Goal: Information Seeking & Learning: Learn about a topic

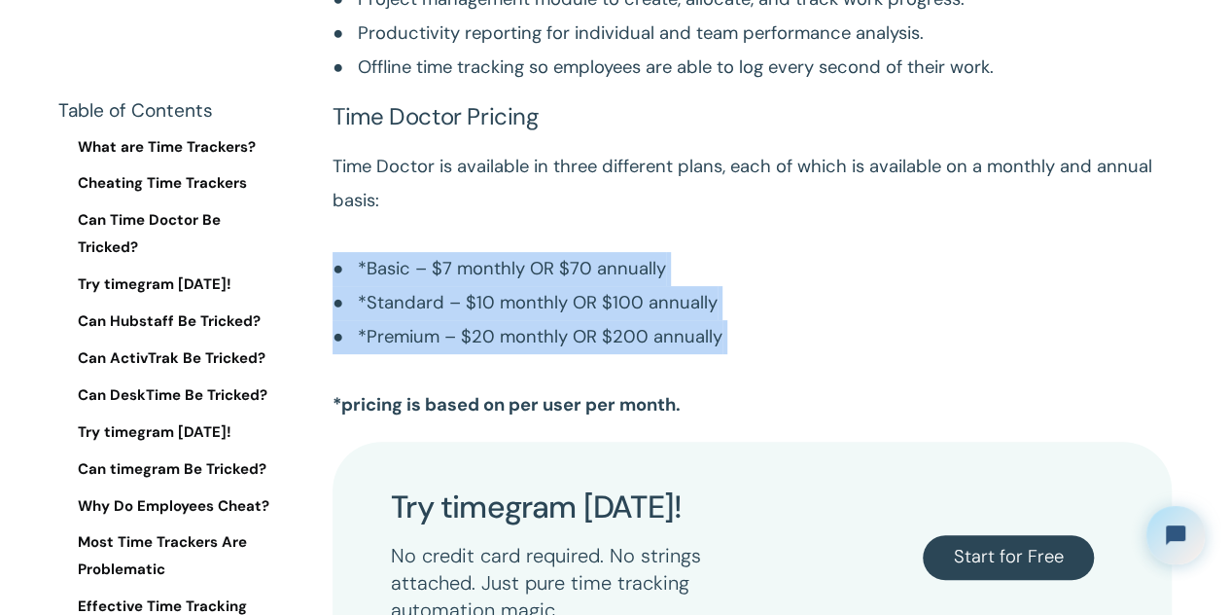
drag, startPoint x: 0, startPoint y: 0, endPoint x: 807, endPoint y: 304, distance: 862.8
click at [807, 304] on p "Time Doctor is available in three different plans, each of which is available o…" at bounding box center [752, 286] width 839 height 272
drag, startPoint x: 807, startPoint y: 304, endPoint x: 312, endPoint y: 214, distance: 503.3
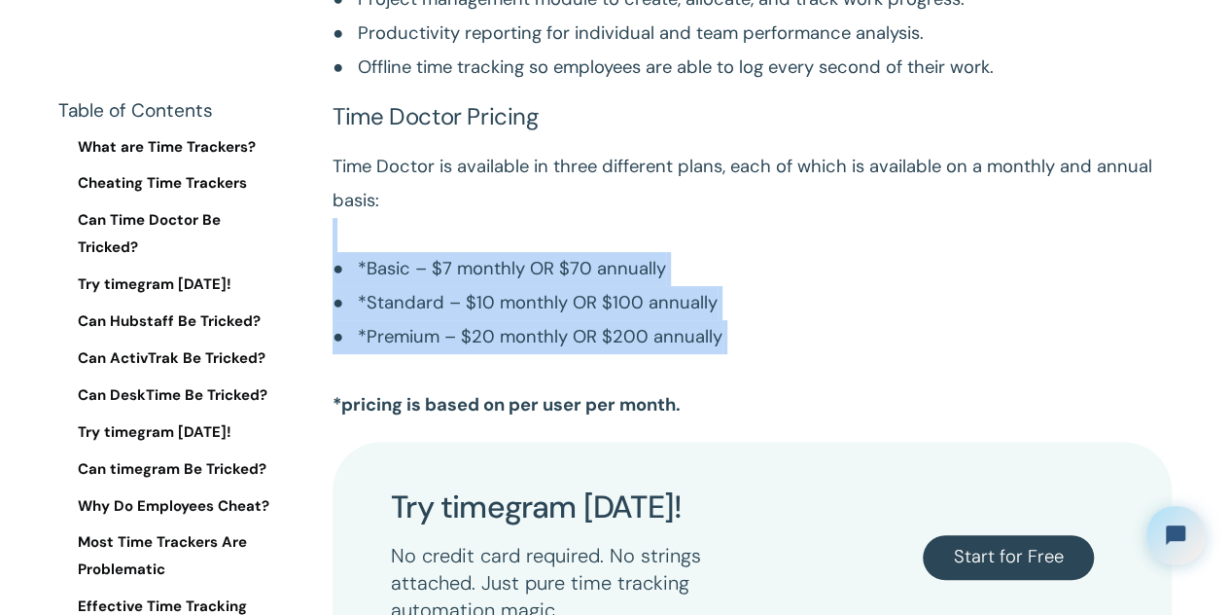
drag, startPoint x: 328, startPoint y: 225, endPoint x: 754, endPoint y: 315, distance: 435.5
click at [754, 315] on p "Time Doctor is available in three different plans, each of which is available o…" at bounding box center [752, 286] width 839 height 272
drag, startPoint x: 755, startPoint y: 315, endPoint x: 312, endPoint y: 229, distance: 451.0
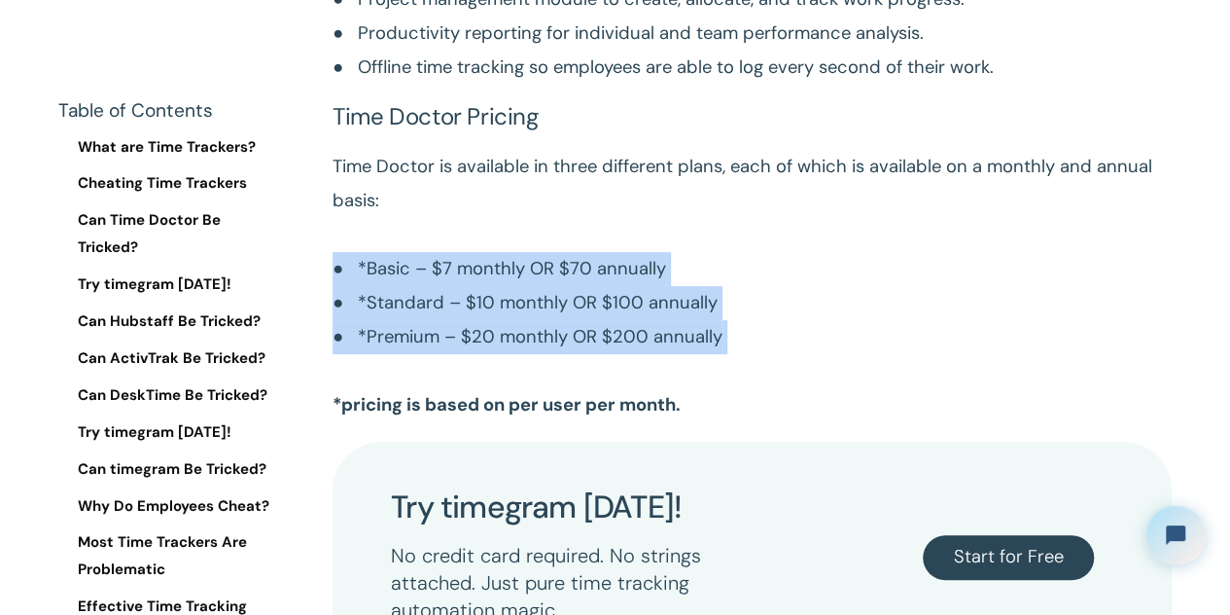
drag, startPoint x: 312, startPoint y: 229, endPoint x: 826, endPoint y: 310, distance: 520.0
click at [826, 310] on p "Time Doctor is available in three different plans, each of which is available o…" at bounding box center [752, 286] width 839 height 272
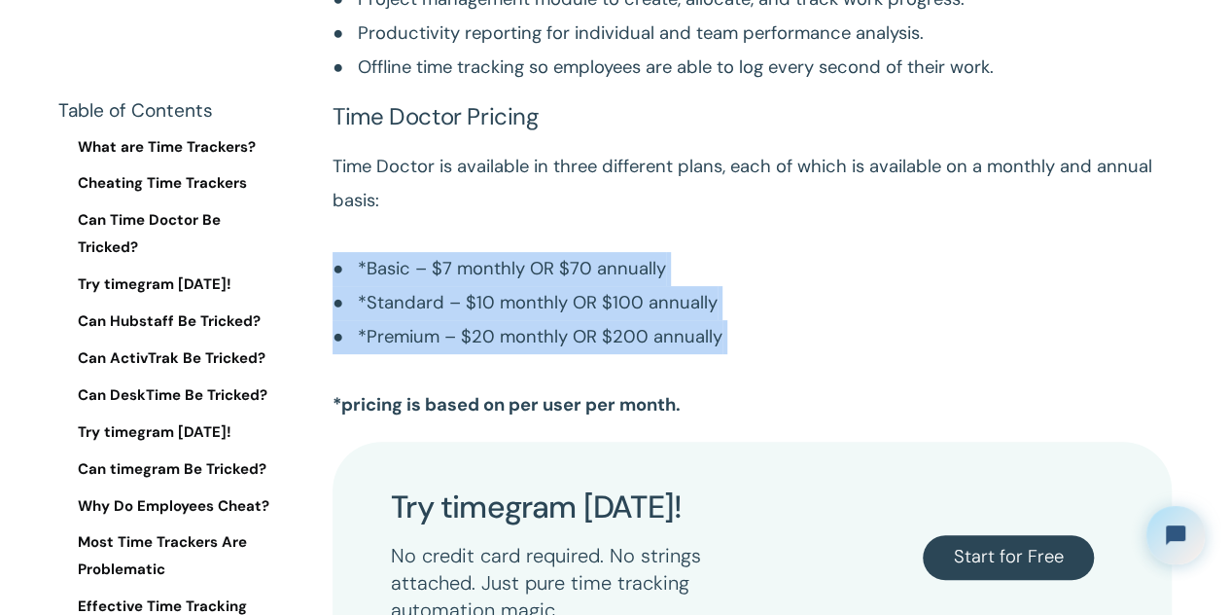
drag, startPoint x: 826, startPoint y: 310, endPoint x: 300, endPoint y: 231, distance: 532.1
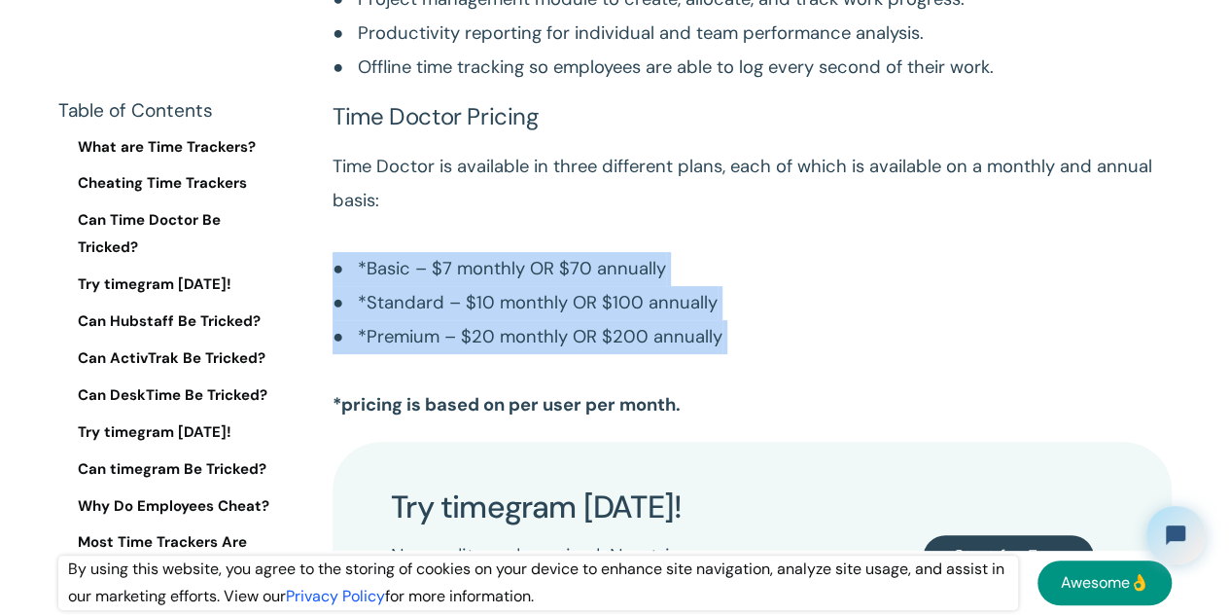
drag, startPoint x: 300, startPoint y: 231, endPoint x: 832, endPoint y: 318, distance: 539.0
click at [832, 318] on p "Time Doctor is available in three different plans, each of which is available o…" at bounding box center [752, 286] width 839 height 272
drag, startPoint x: 832, startPoint y: 318, endPoint x: 356, endPoint y: 246, distance: 481.1
click at [356, 246] on p "Time Doctor is available in three different plans, each of which is available o…" at bounding box center [752, 286] width 839 height 272
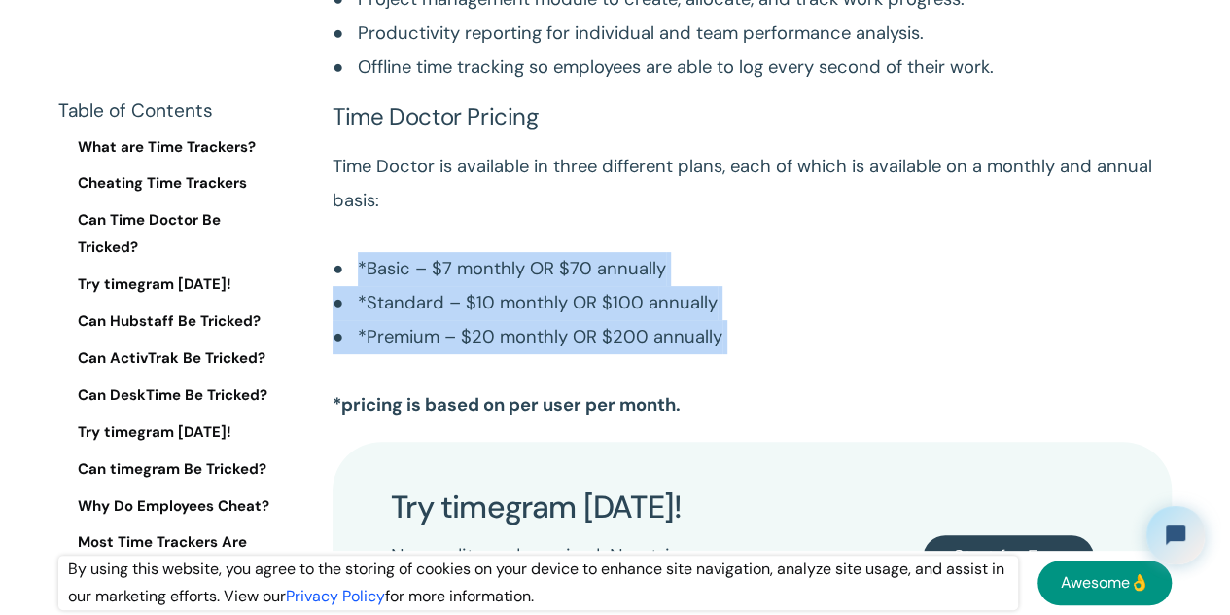
click at [356, 246] on p "Time Doctor is available in three different plans, each of which is available o…" at bounding box center [752, 286] width 839 height 272
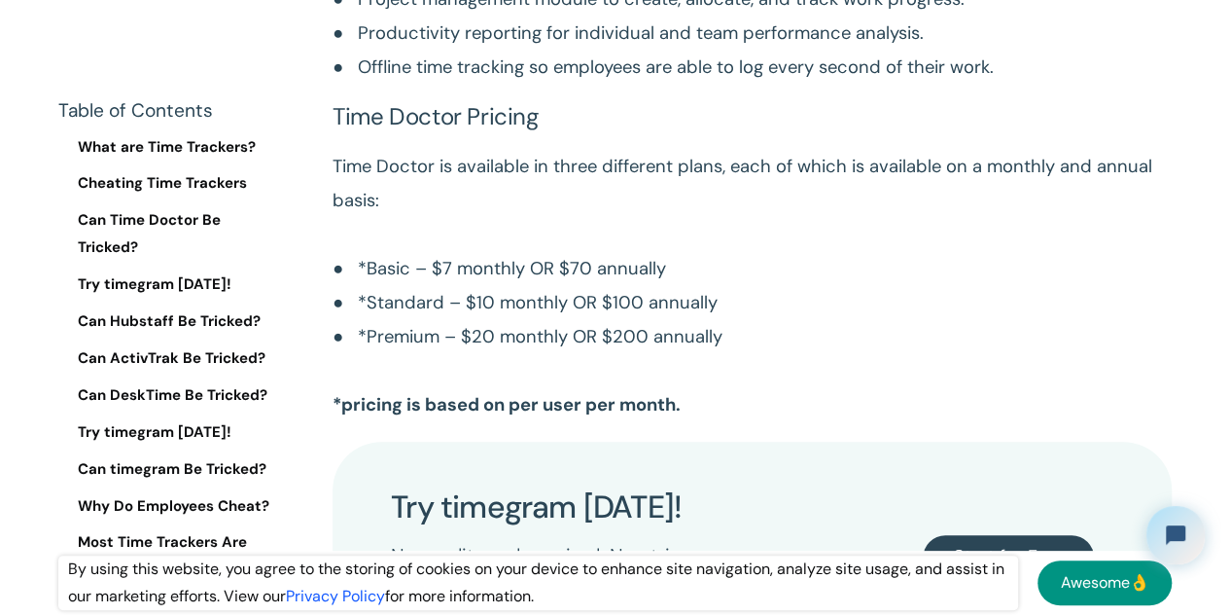
click at [481, 258] on p "Time Doctor is available in three different plans, each of which is available o…" at bounding box center [752, 286] width 839 height 272
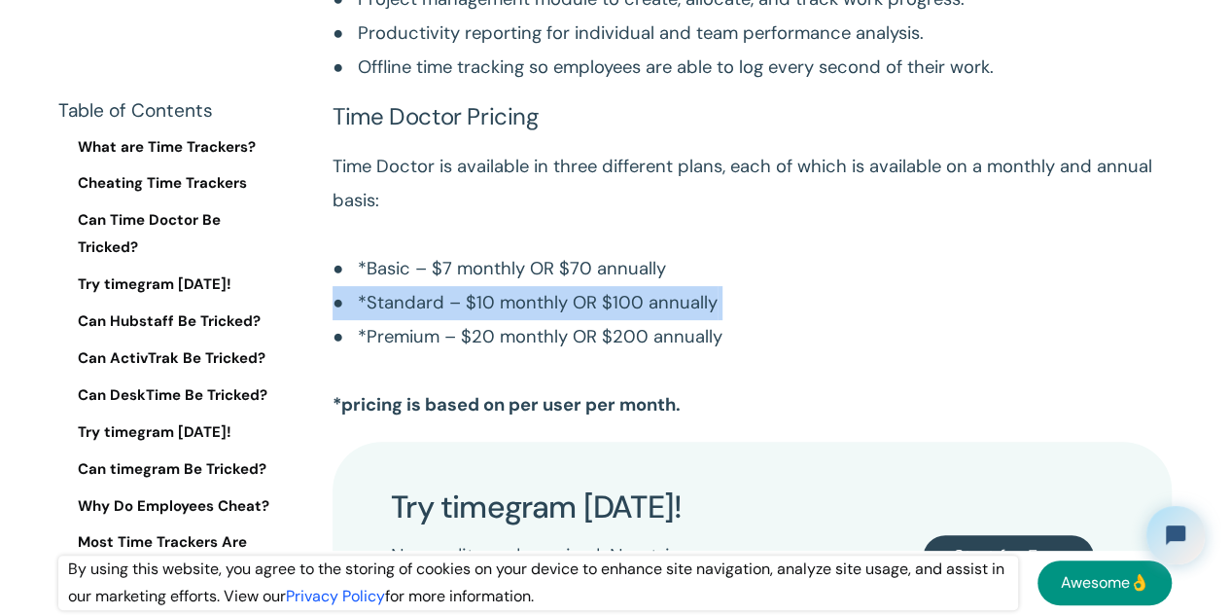
drag, startPoint x: 481, startPoint y: 258, endPoint x: 512, endPoint y: 285, distance: 40.6
click at [488, 264] on p "Time Doctor is available in three different plans, each of which is available o…" at bounding box center [752, 286] width 839 height 272
click at [512, 285] on p "Time Doctor is available in three different plans, each of which is available o…" at bounding box center [752, 286] width 839 height 272
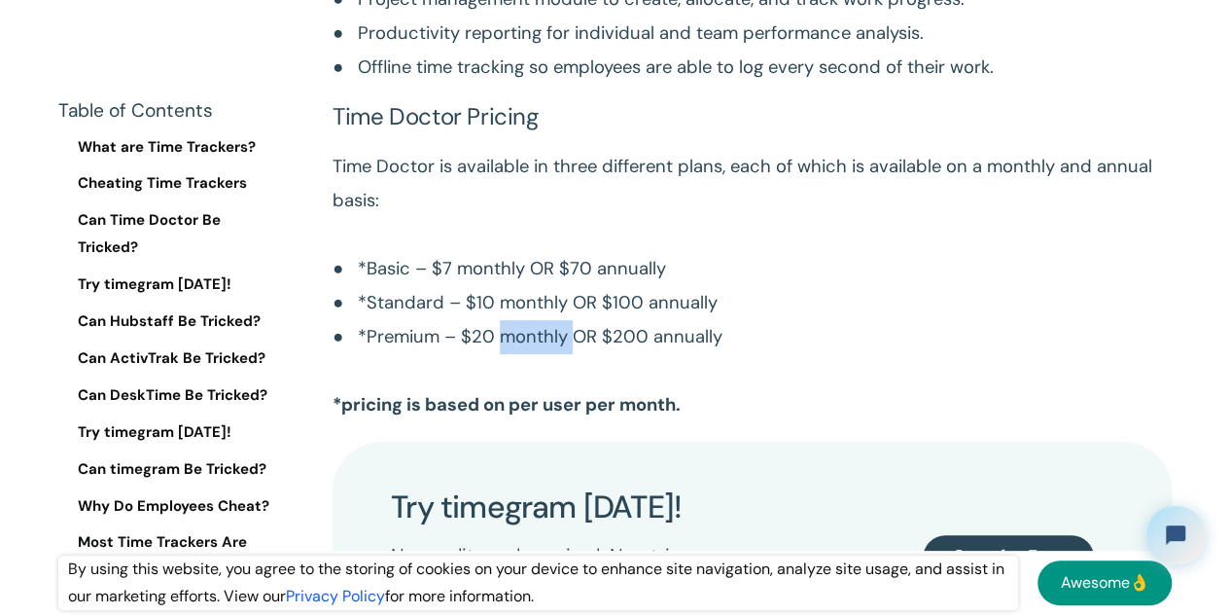
click at [512, 285] on p "Time Doctor is available in three different plans, each of which is available o…" at bounding box center [752, 286] width 839 height 272
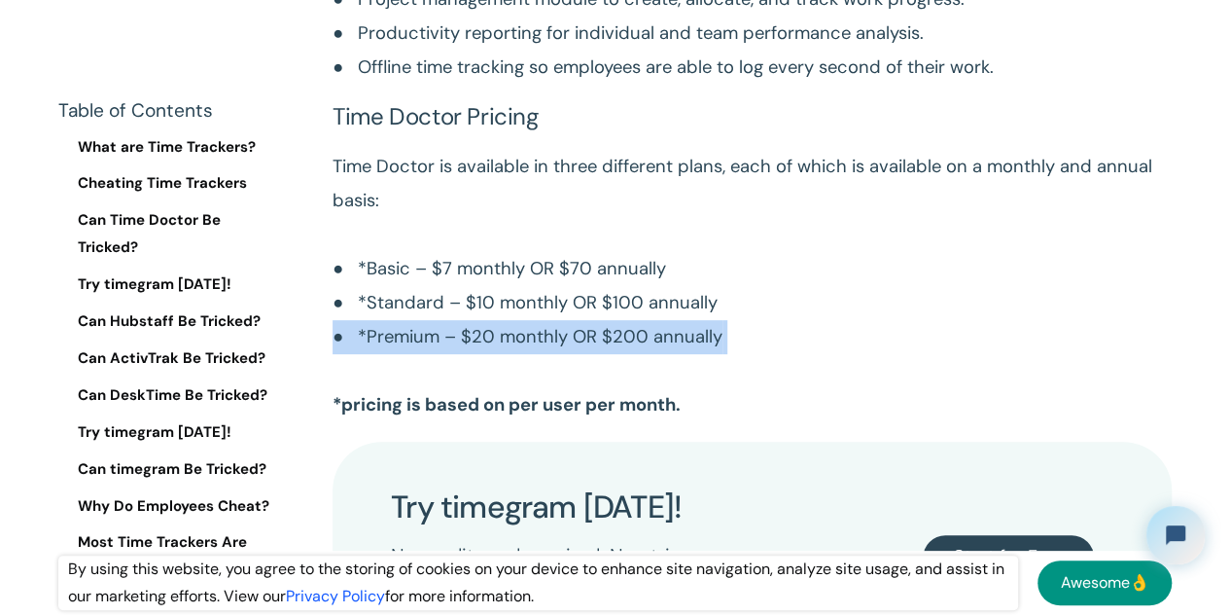
click at [512, 285] on p "Time Doctor is available in three different plans, each of which is available o…" at bounding box center [752, 286] width 839 height 272
click at [526, 301] on p "Time Doctor is available in three different plans, each of which is available o…" at bounding box center [752, 286] width 839 height 272
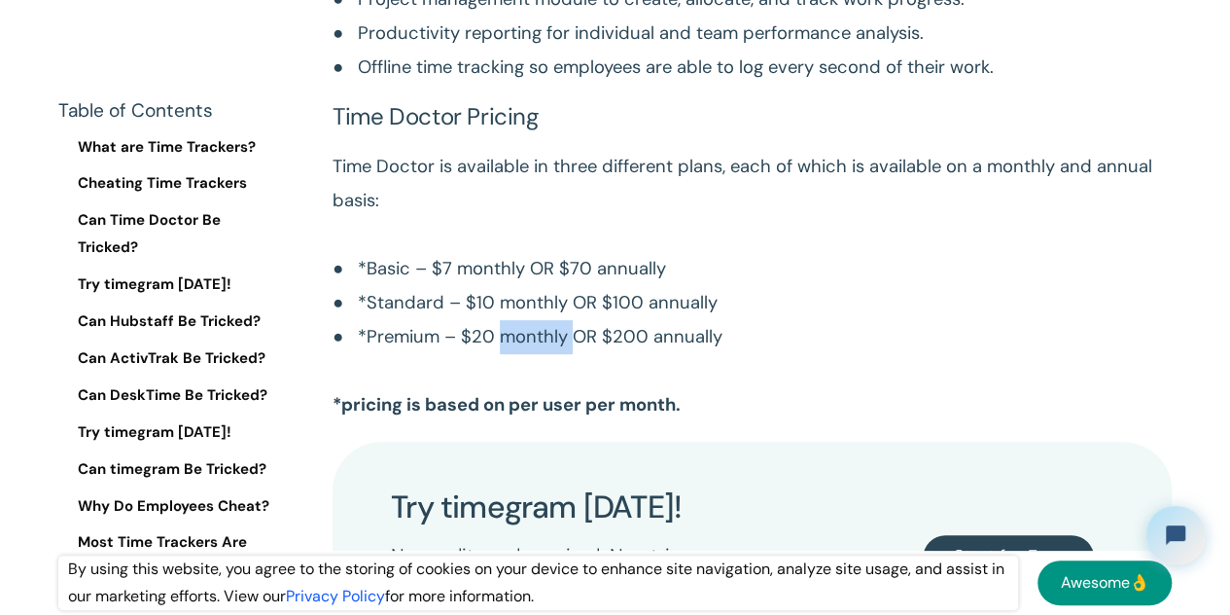
click at [526, 301] on p "Time Doctor is available in three different plans, each of which is available o…" at bounding box center [752, 286] width 839 height 272
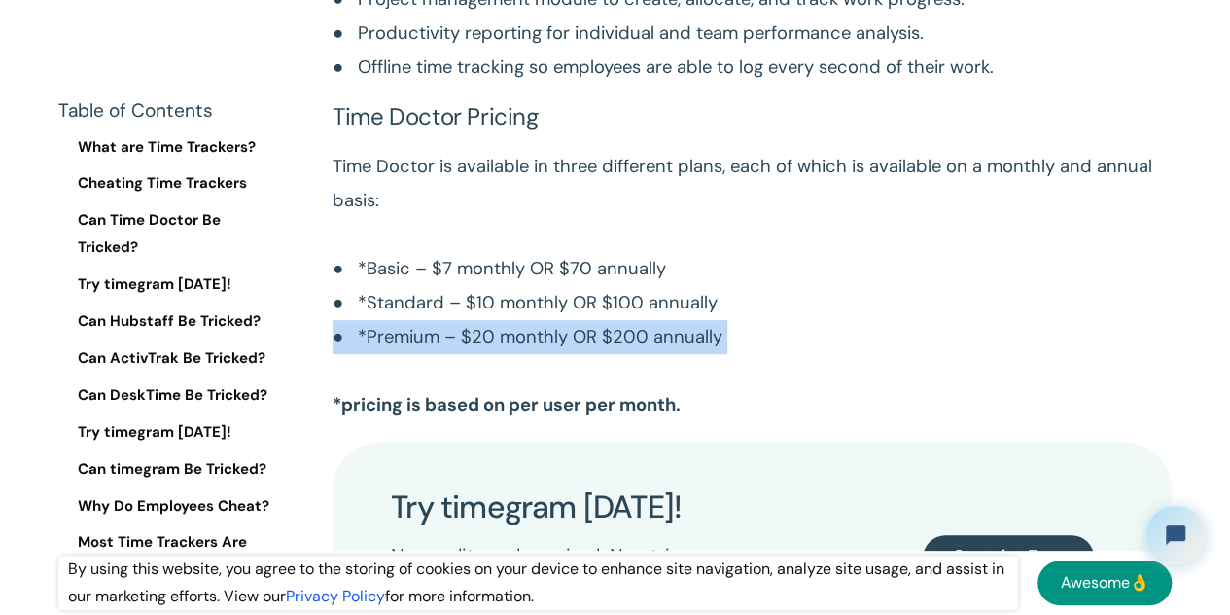
click at [526, 301] on p "Time Doctor is available in three different plans, each of which is available o…" at bounding box center [752, 286] width 839 height 272
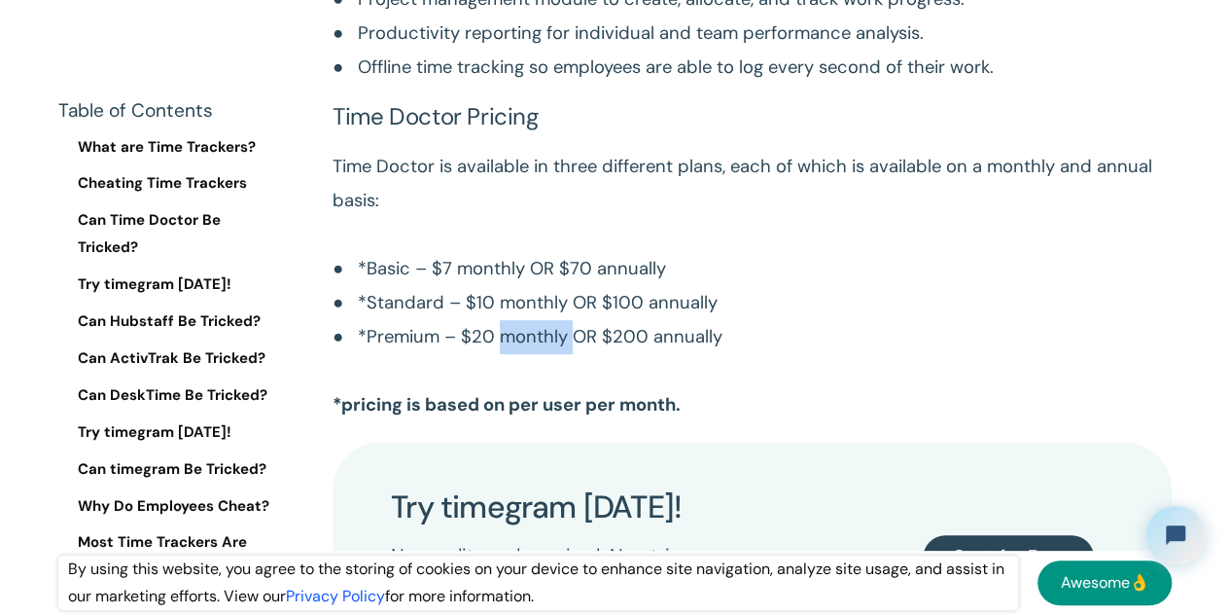
click at [526, 301] on p "Time Doctor is available in three different plans, each of which is available o…" at bounding box center [752, 286] width 839 height 272
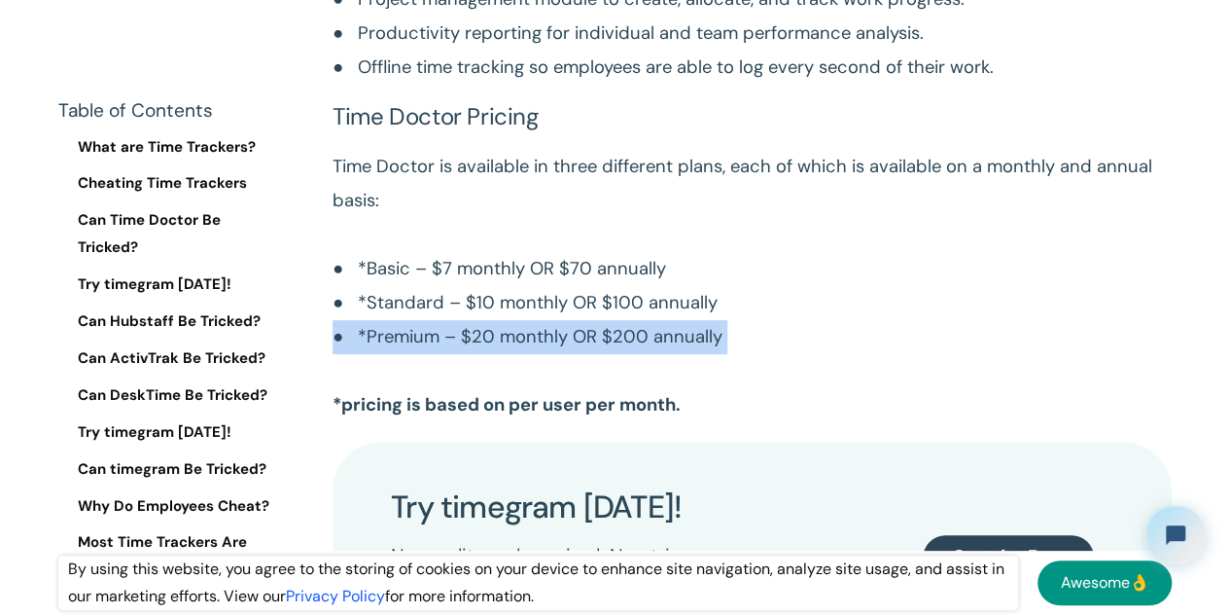
click at [526, 301] on p "Time Doctor is available in three different plans, each of which is available o…" at bounding box center [752, 286] width 839 height 272
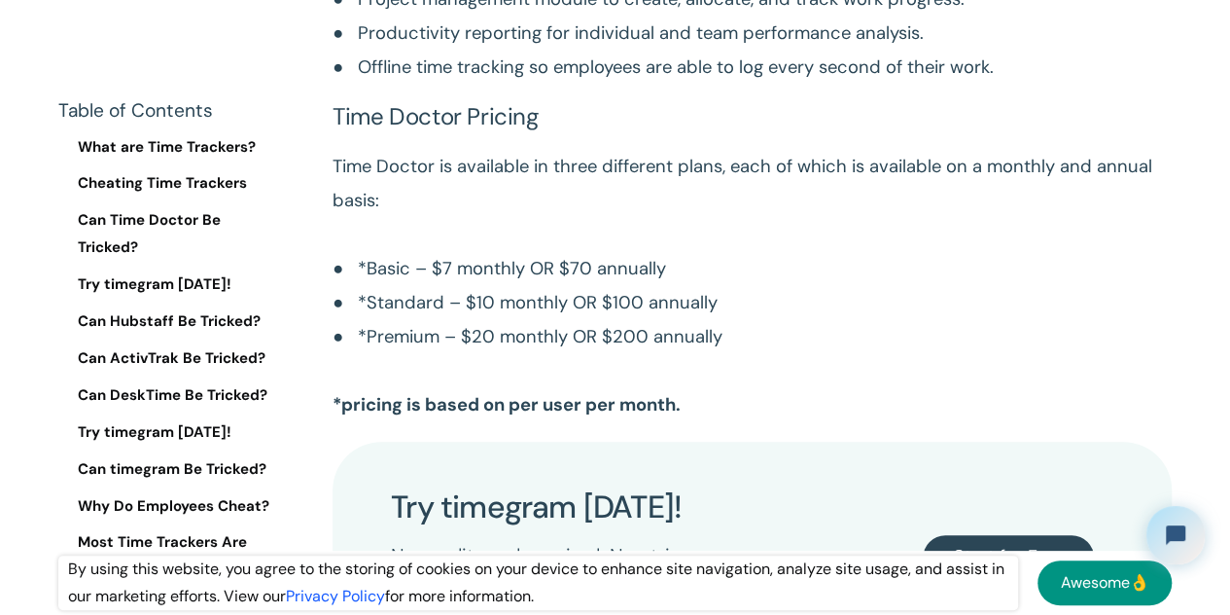
click at [401, 104] on h3 "Time Doctor Pricing" at bounding box center [752, 117] width 839 height 26
drag, startPoint x: 401, startPoint y: 73, endPoint x: 418, endPoint y: 99, distance: 31.6
click at [409, 104] on h3 "Time Doctor Pricing" at bounding box center [752, 117] width 839 height 26
click at [446, 274] on p "Time Doctor is available in three different plans, each of which is available o…" at bounding box center [752, 286] width 839 height 272
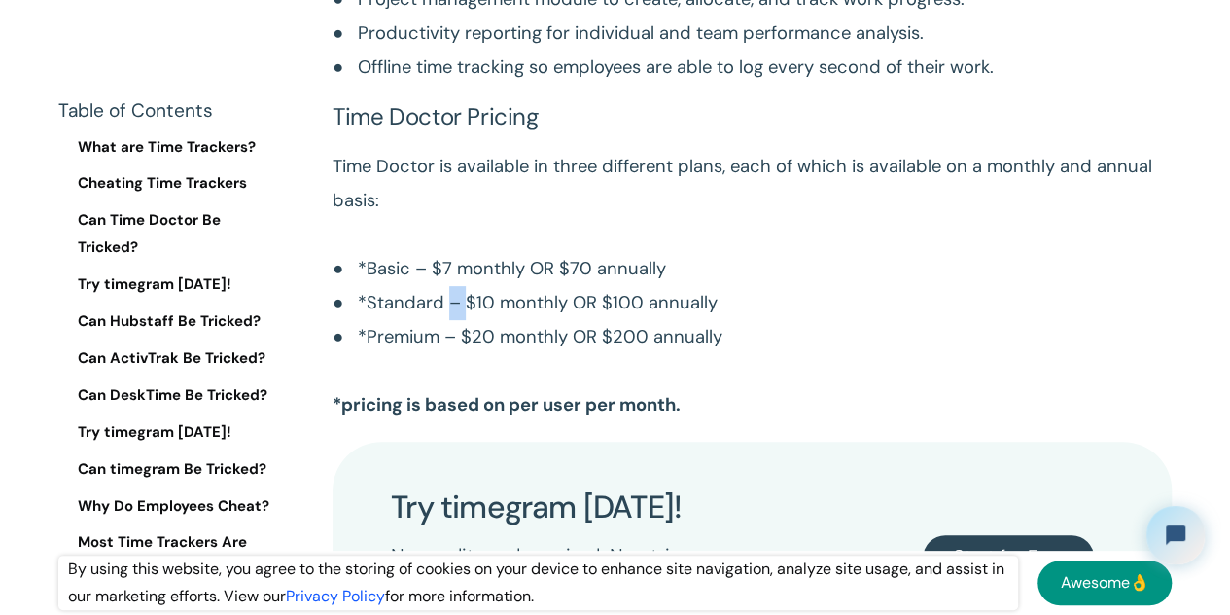
click at [446, 274] on p "Time Doctor is available in three different plans, each of which is available o…" at bounding box center [752, 286] width 839 height 272
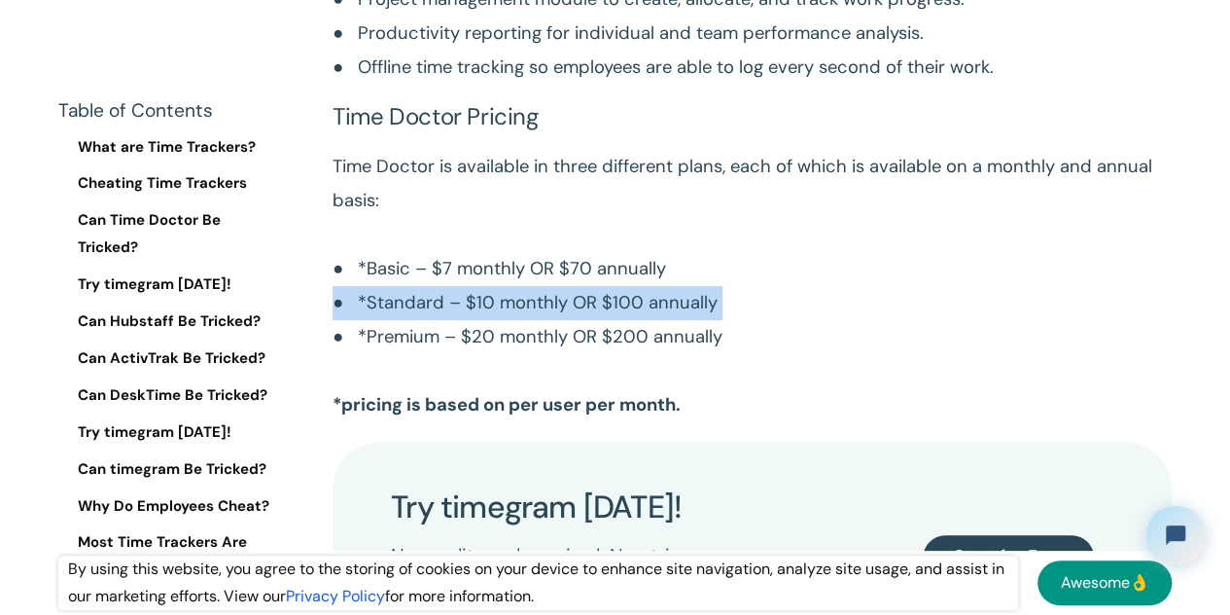
click at [446, 274] on p "Time Doctor is available in three different plans, each of which is available o…" at bounding box center [752, 286] width 839 height 272
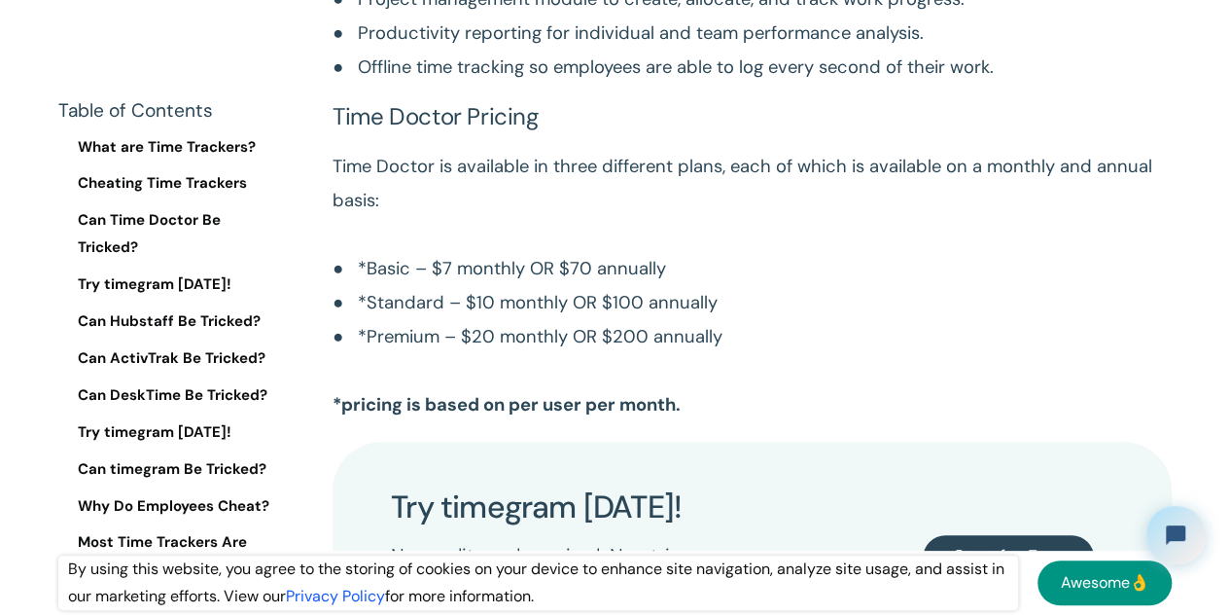
click at [452, 349] on p "Time Doctor is available in three different plans, each of which is available o…" at bounding box center [752, 286] width 839 height 272
click at [425, 307] on p "Time Doctor is available in three different plans, each of which is available o…" at bounding box center [752, 286] width 839 height 272
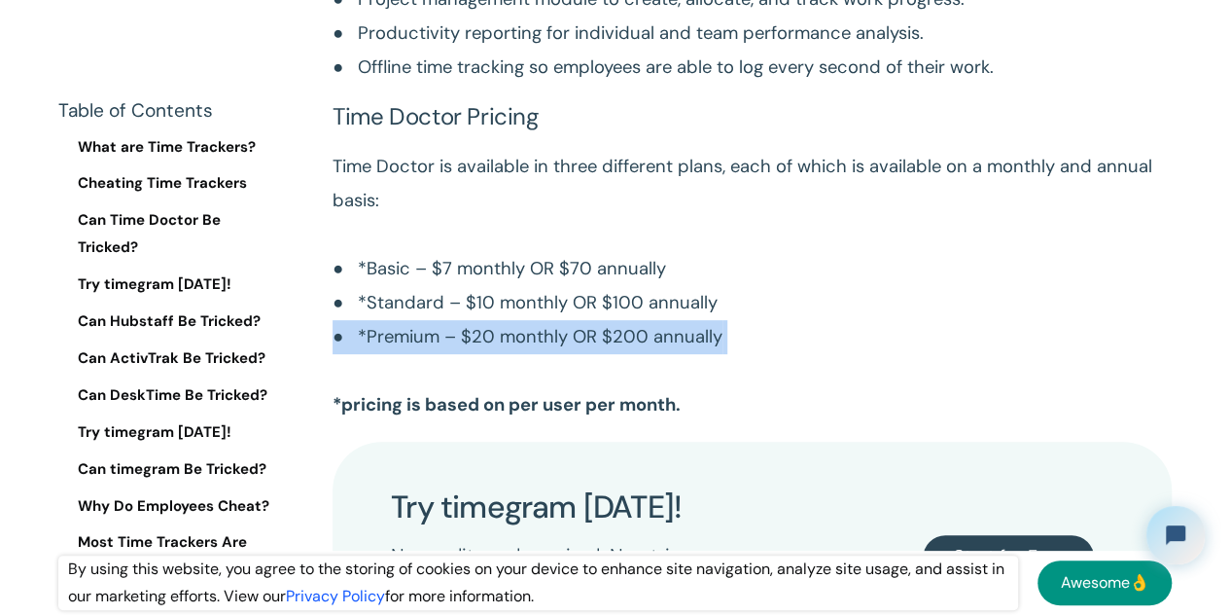
click at [425, 307] on p "Time Doctor is available in three different plans, each of which is available o…" at bounding box center [752, 286] width 839 height 272
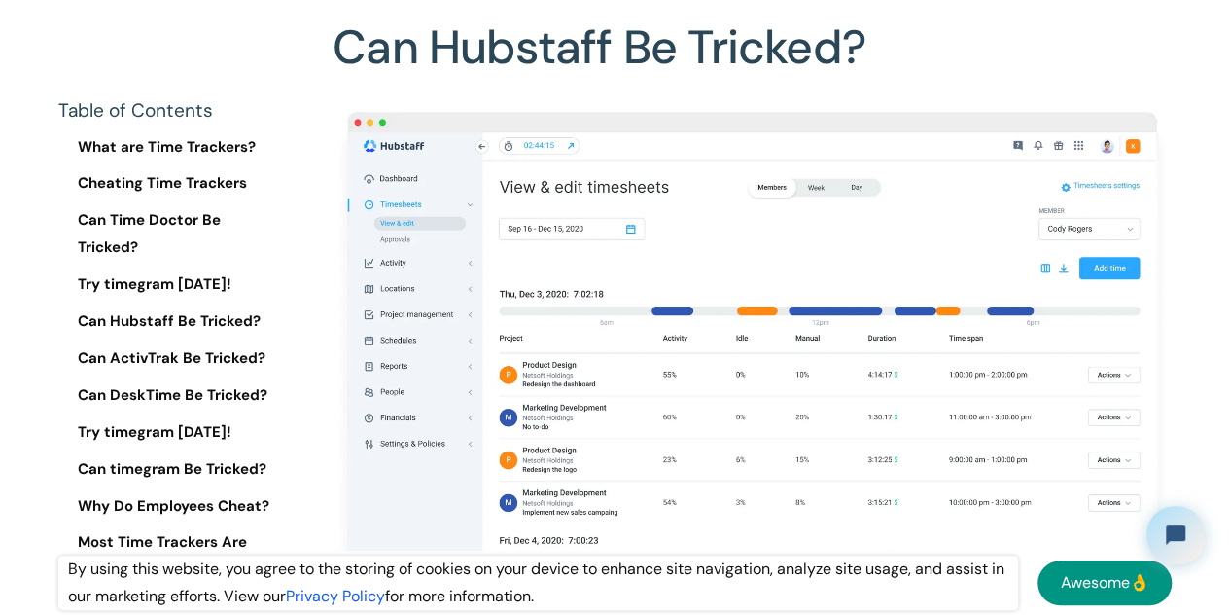
scroll to position [8240, 0]
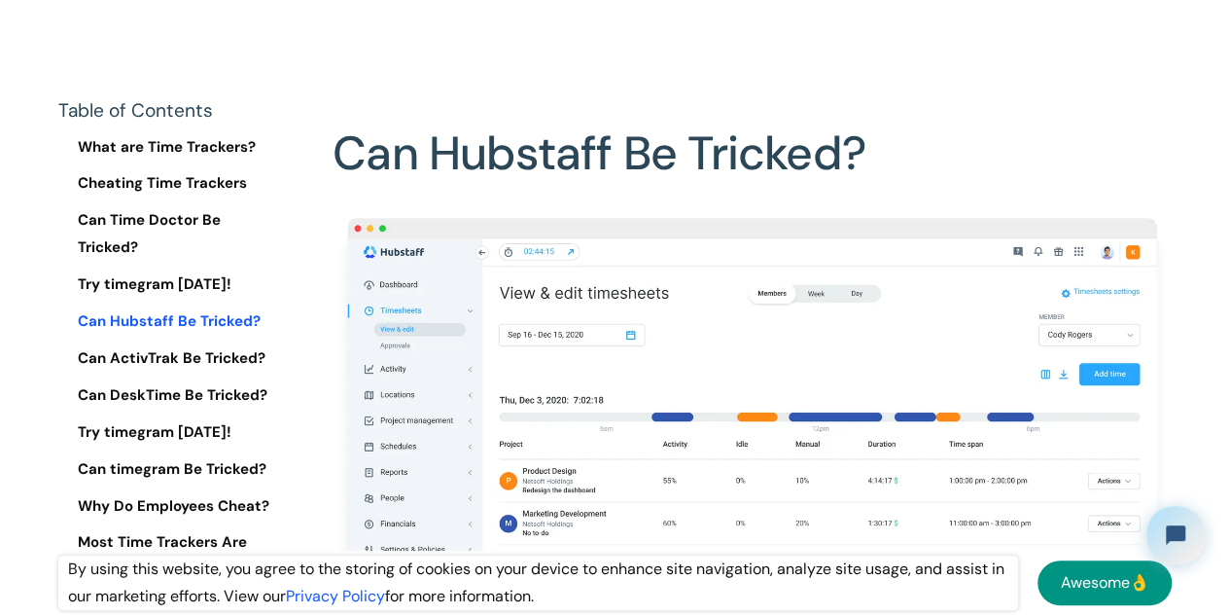
click at [178, 315] on link "Can Hubstaff Be Tricked?" at bounding box center [170, 321] width 224 height 27
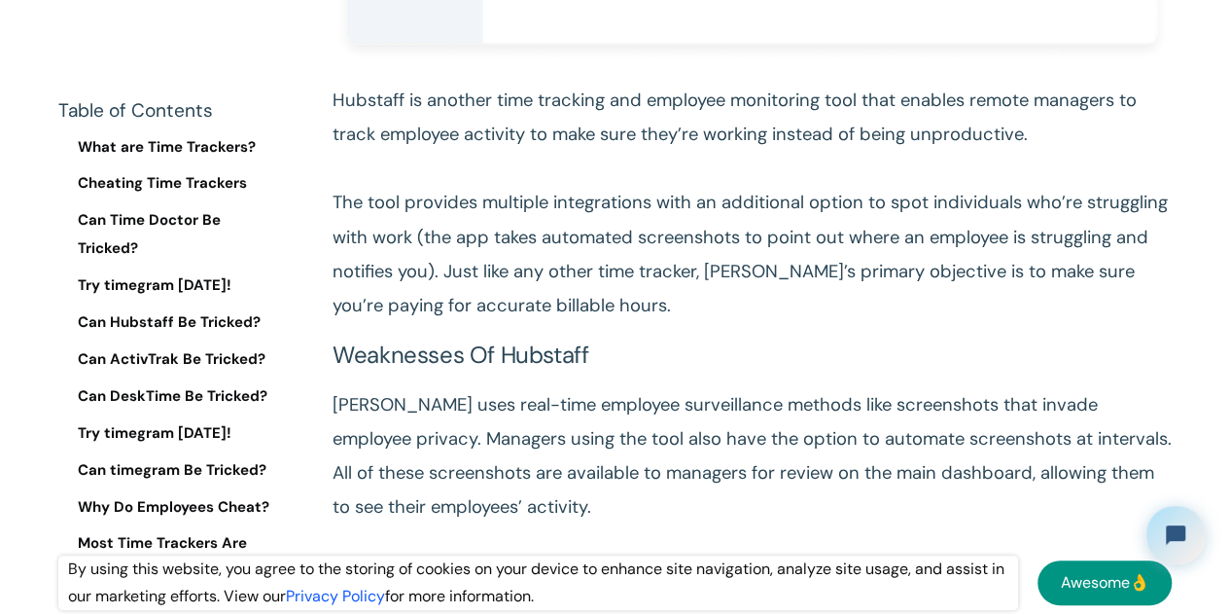
scroll to position [9034, 0]
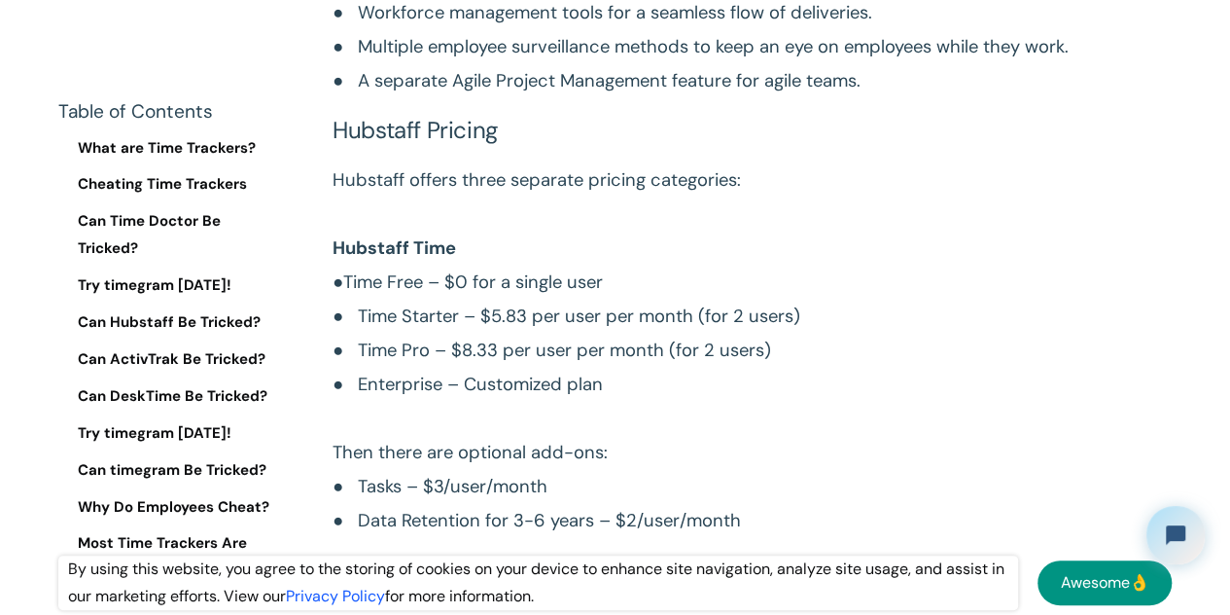
scroll to position [10201, 0]
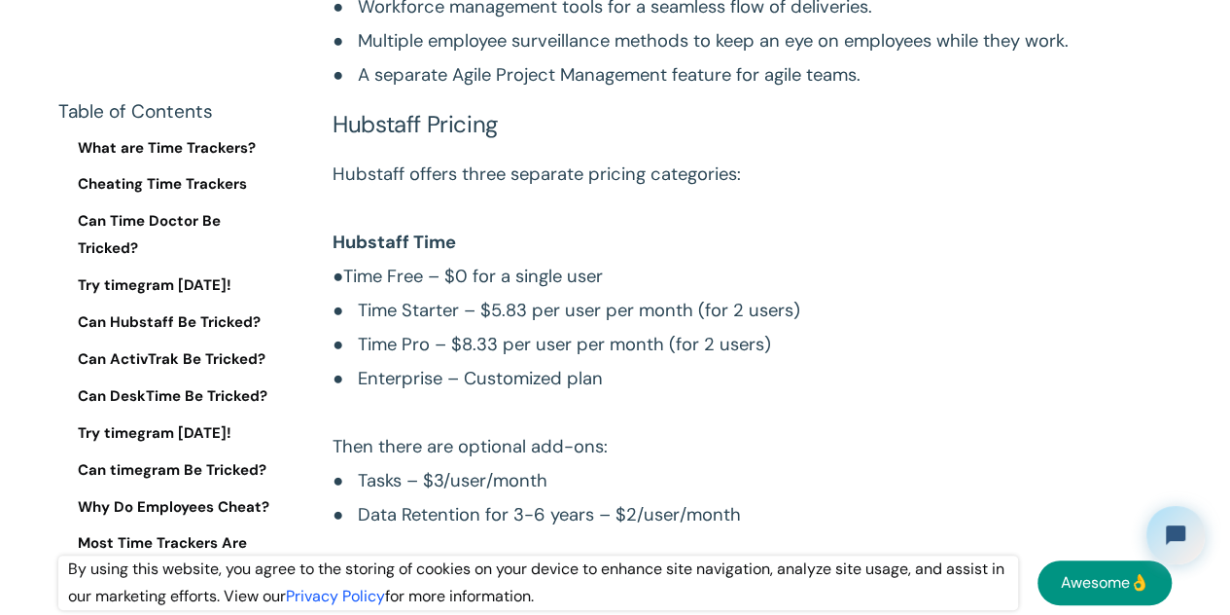
drag, startPoint x: 356, startPoint y: 234, endPoint x: 565, endPoint y: 243, distance: 209.3
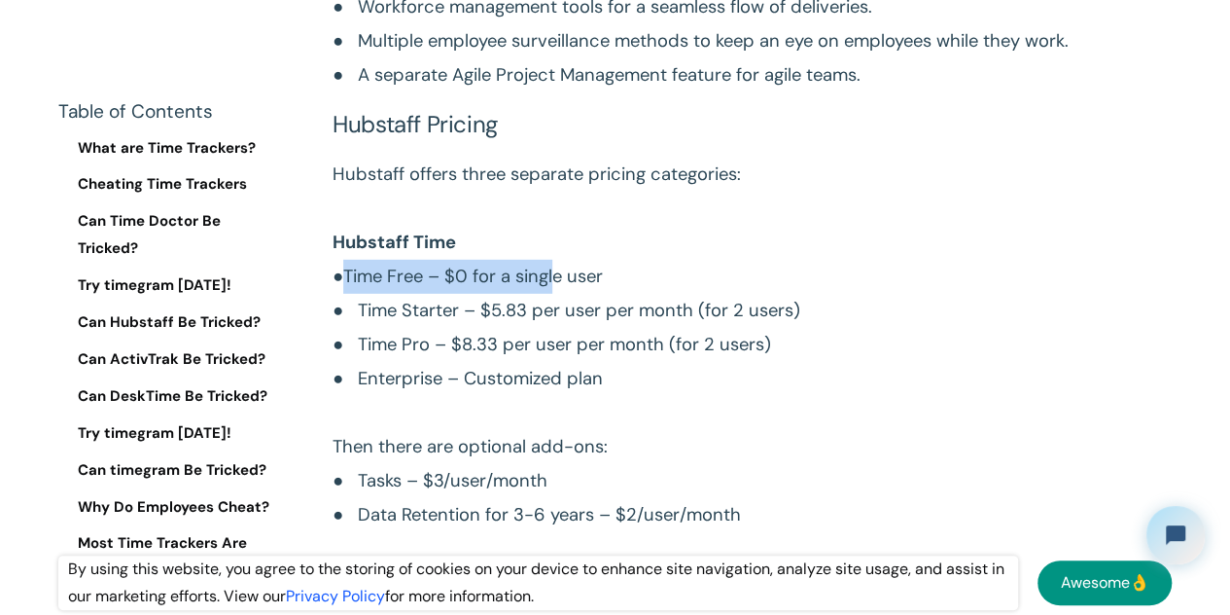
drag, startPoint x: 565, startPoint y: 243, endPoint x: 583, endPoint y: 260, distance: 24.1
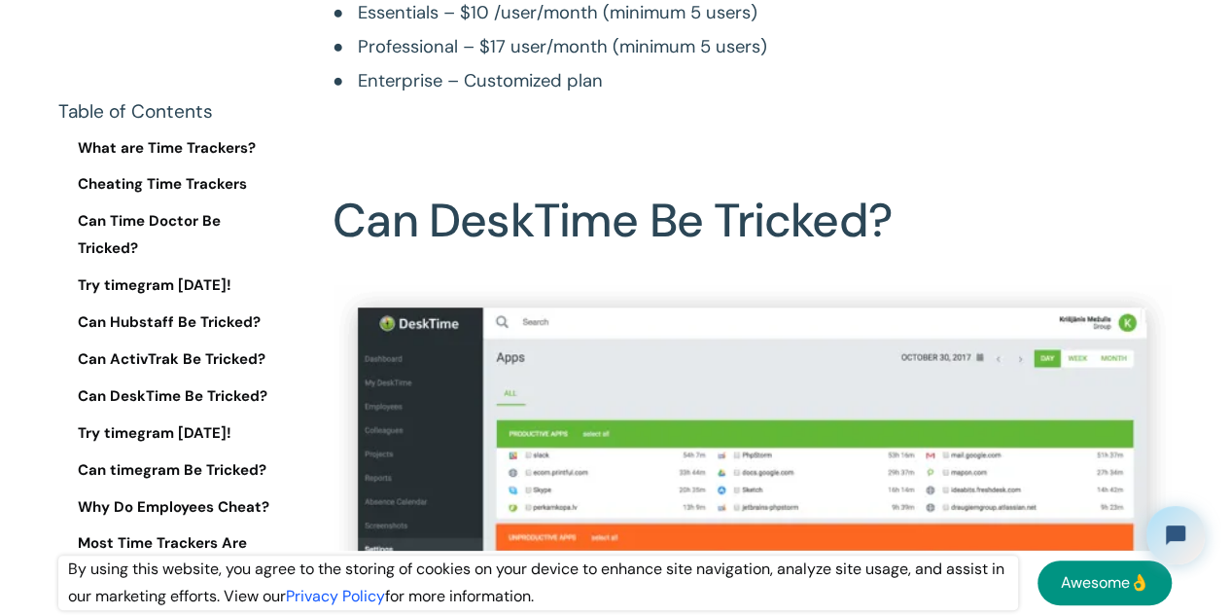
scroll to position [13800, 0]
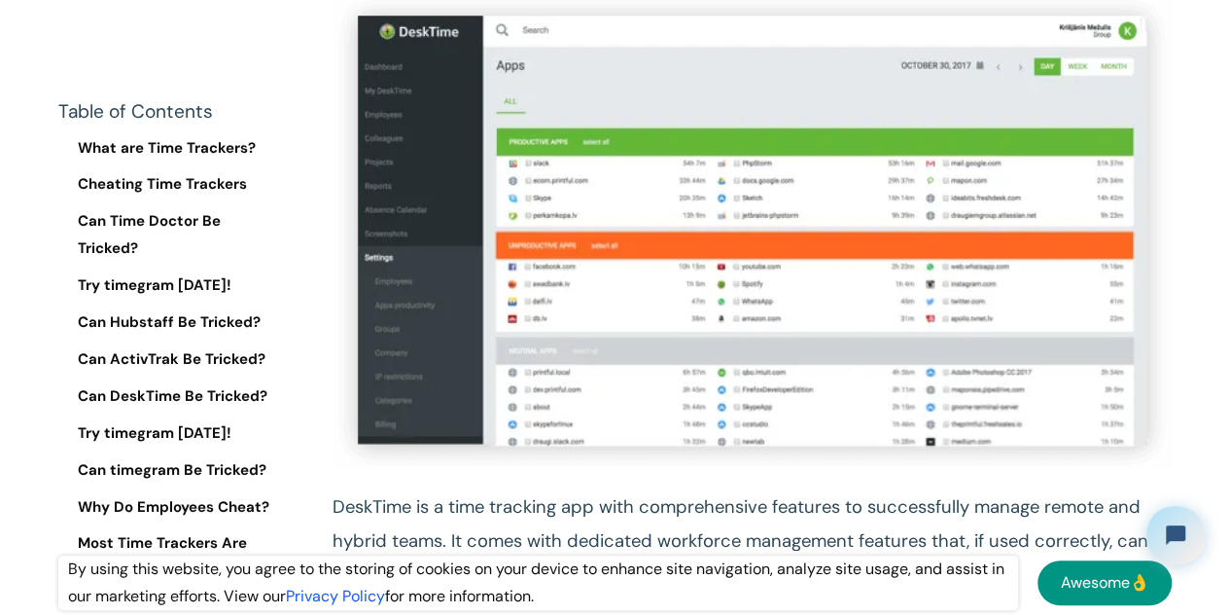
scroll to position [2334, 0]
